Goal: Check status: Check status

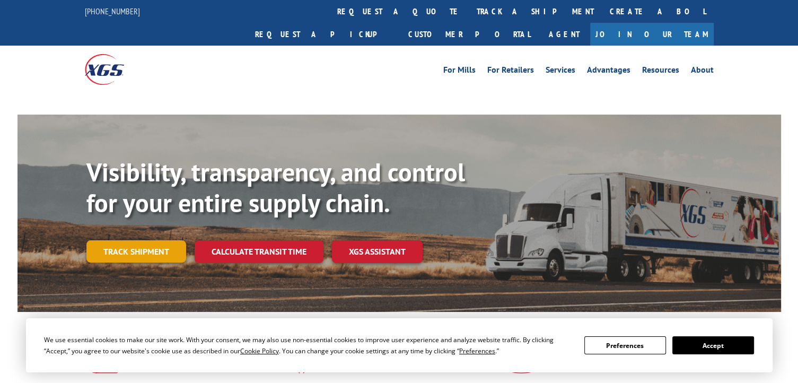
click at [131, 240] on link "Track shipment" at bounding box center [136, 251] width 100 height 22
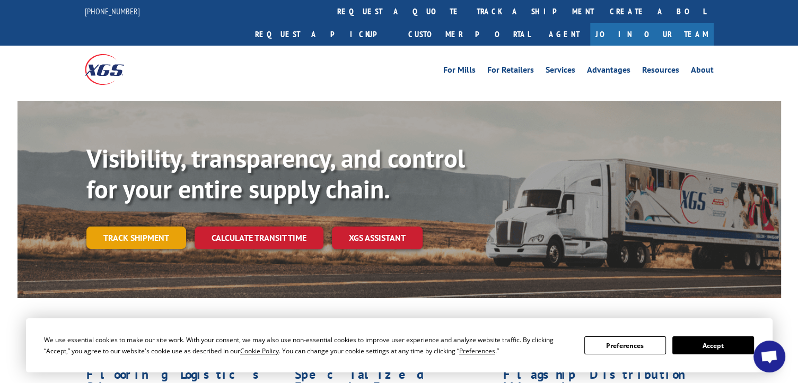
click at [148, 226] on link "Track shipment" at bounding box center [136, 237] width 100 height 22
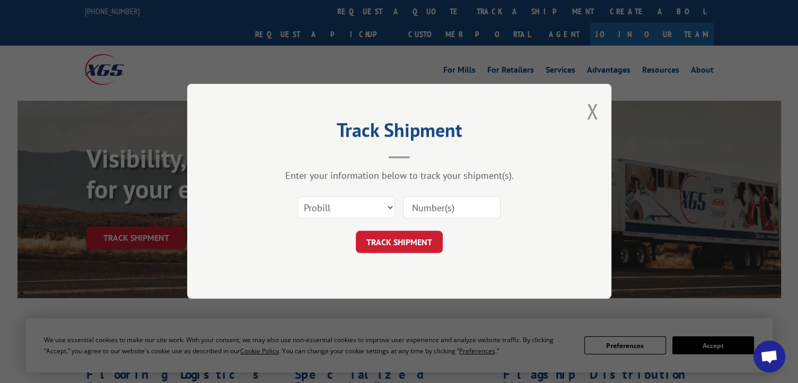
click at [439, 205] on input at bounding box center [452, 208] width 98 height 22
paste input "17590534"
type input "17590534"
click at [410, 244] on button "TRACK SHIPMENT" at bounding box center [399, 242] width 87 height 22
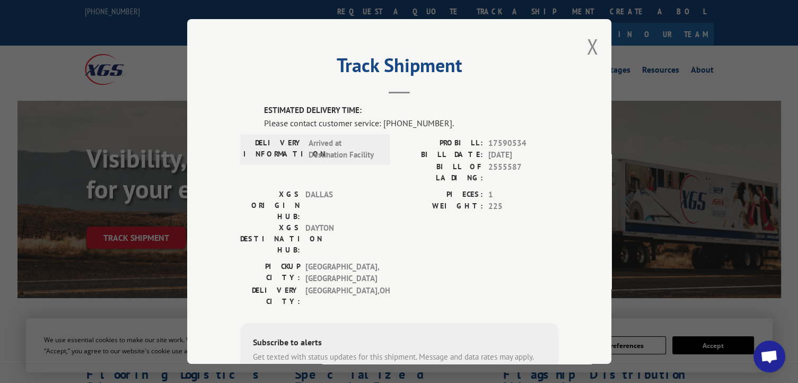
click at [199, 83] on div "Track Shipment ESTIMATED DELIVERY TIME: Please contact customer service: [PHONE…" at bounding box center [399, 191] width 424 height 345
drag, startPoint x: 435, startPoint y: 121, endPoint x: 379, endPoint y: 121, distance: 55.7
click at [379, 121] on div "Please contact customer service: [PHONE_NUMBER]." at bounding box center [411, 123] width 294 height 13
click at [511, 126] on div "Please contact customer service: [PHONE_NUMBER]." at bounding box center [411, 123] width 294 height 13
drag, startPoint x: 429, startPoint y: 122, endPoint x: 382, endPoint y: 121, distance: 47.7
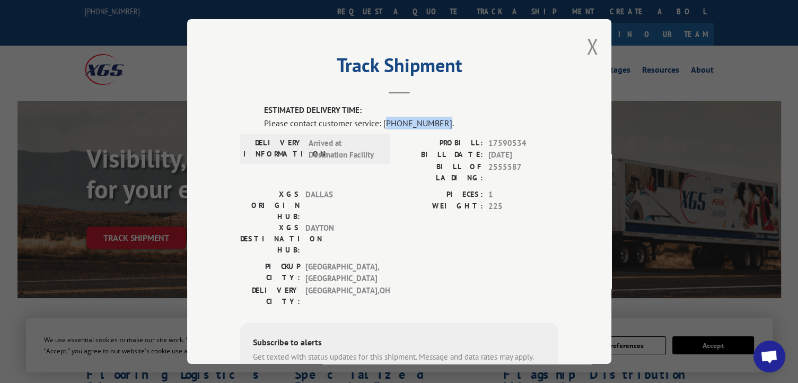
click at [382, 121] on div "Please contact customer service: [PHONE_NUMBER]." at bounding box center [411, 123] width 294 height 13
copy div "844) 947-7447"
click at [203, 129] on div "Track Shipment ESTIMATED DELIVERY TIME: Please contact customer service: [PHONE…" at bounding box center [399, 191] width 424 height 345
click at [506, 143] on span "17590534" at bounding box center [523, 143] width 70 height 12
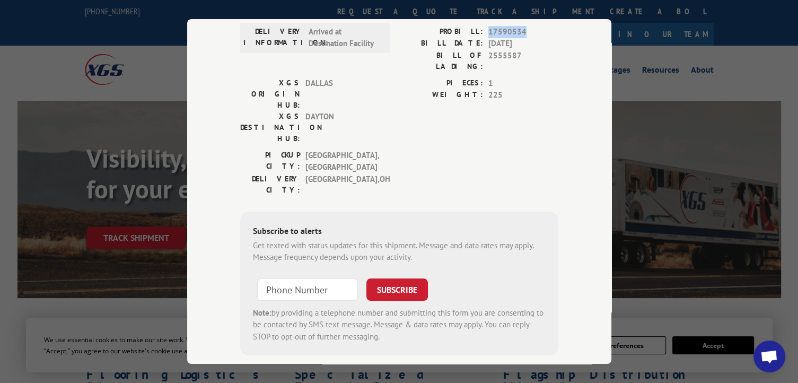
scroll to position [5, 0]
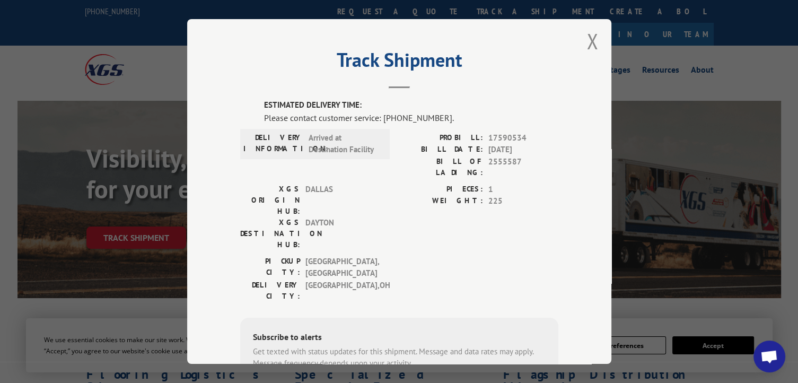
click at [235, 45] on div "Track Shipment ESTIMATED DELIVERY TIME: Please contact customer service: [PHONE…" at bounding box center [399, 191] width 424 height 345
click at [588, 41] on button "Close modal" at bounding box center [592, 41] width 12 height 28
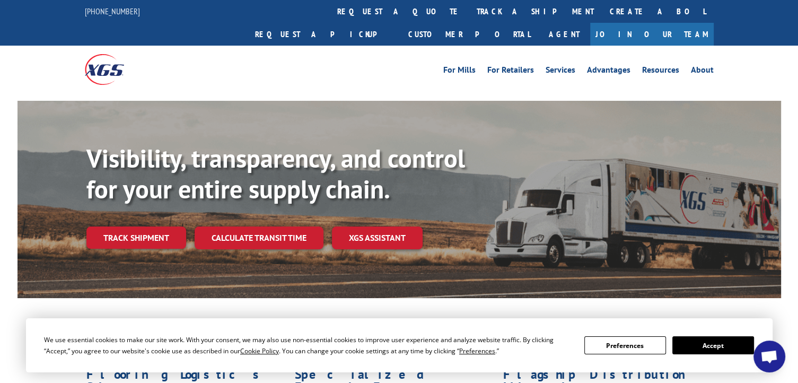
click at [157, 47] on div at bounding box center [163, 69] width 157 height 47
click at [197, 48] on div at bounding box center [163, 69] width 157 height 47
